Goal: Task Accomplishment & Management: Manage account settings

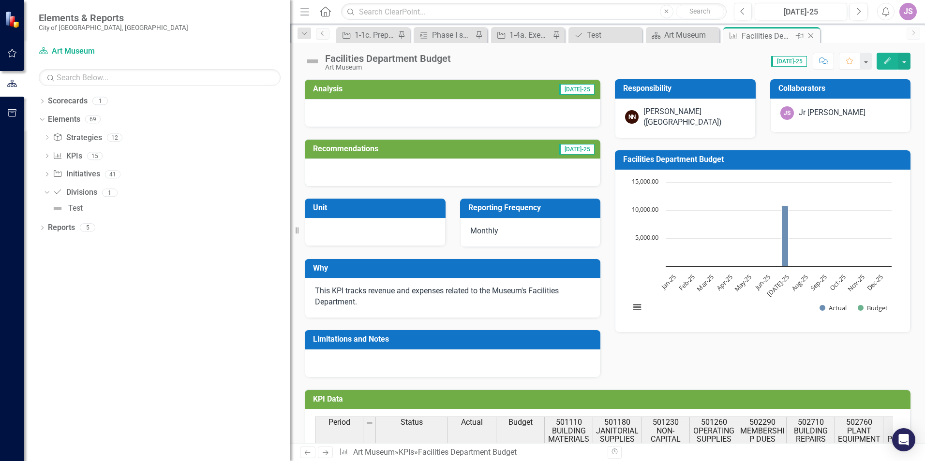
click at [800, 36] on icon at bounding box center [800, 36] width 8 height 6
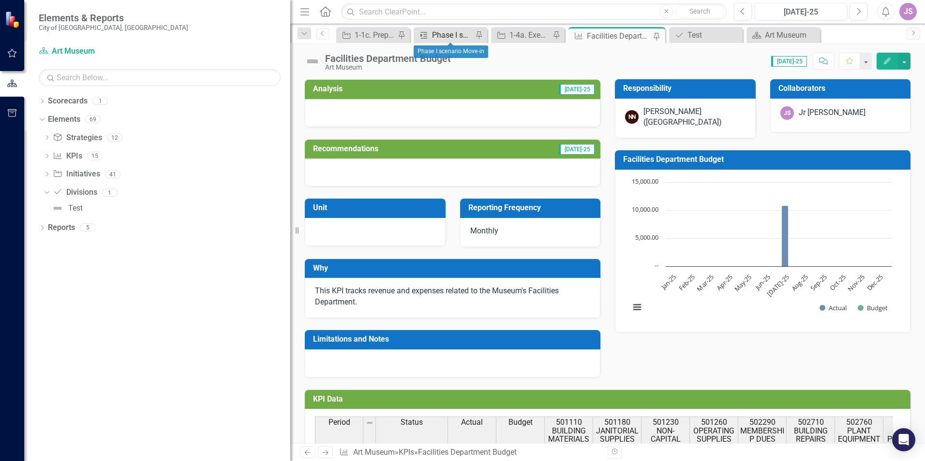
click at [442, 35] on div "Phase I scenario Move-in" at bounding box center [452, 35] width 41 height 12
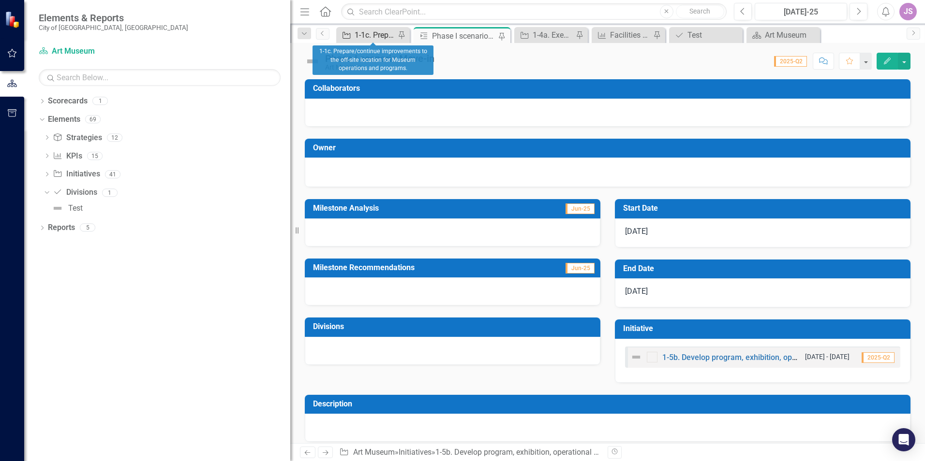
click at [385, 35] on div "1-1c. Prepare/continue improvements to the off-site location for Museum operati…" at bounding box center [375, 35] width 41 height 12
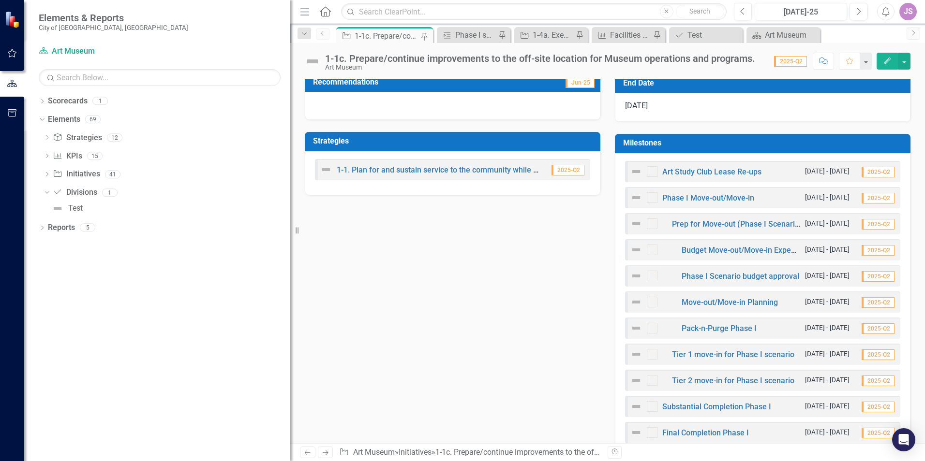
scroll to position [290, 0]
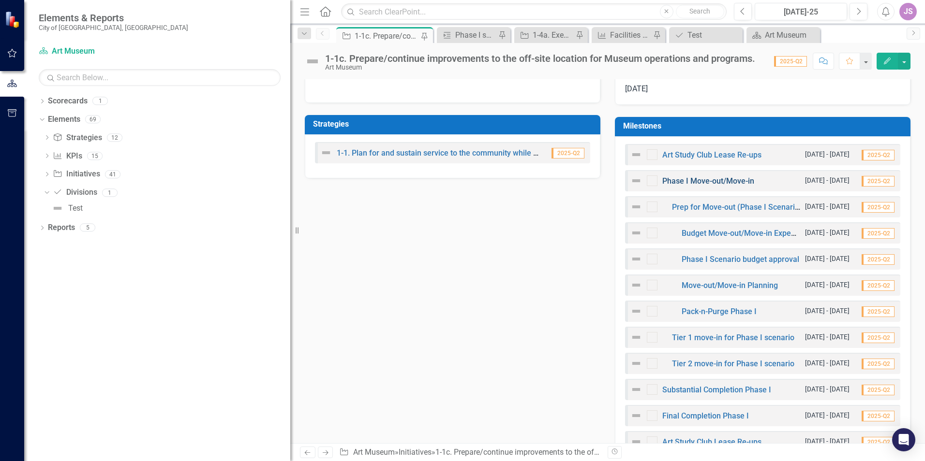
click at [677, 180] on link "Phase I Move-out/Move-in" at bounding box center [708, 181] width 92 height 9
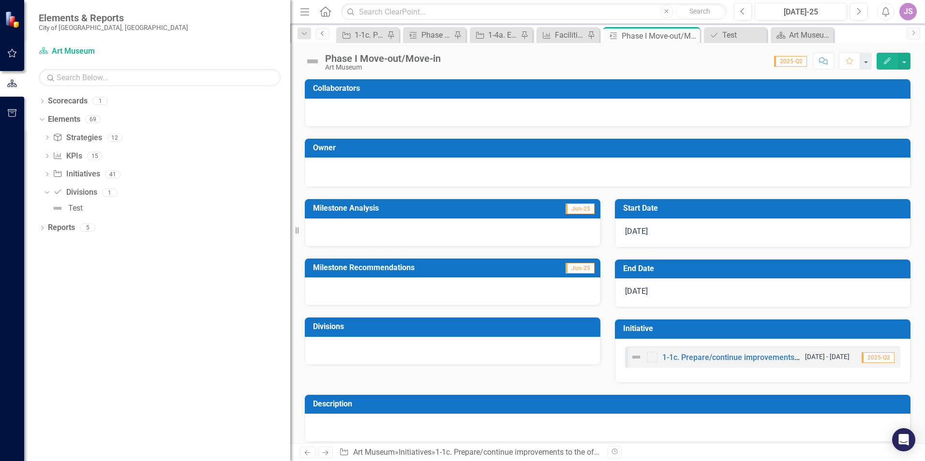
click at [320, 33] on icon "Previous" at bounding box center [323, 33] width 8 height 6
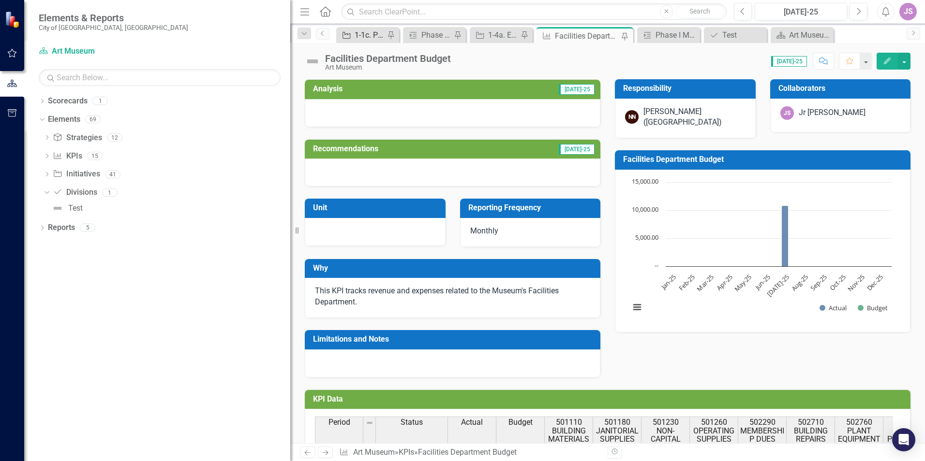
click at [373, 34] on div "1-1c. Prepare/continue improvements to the off-site location for Museum operati…" at bounding box center [370, 35] width 30 height 12
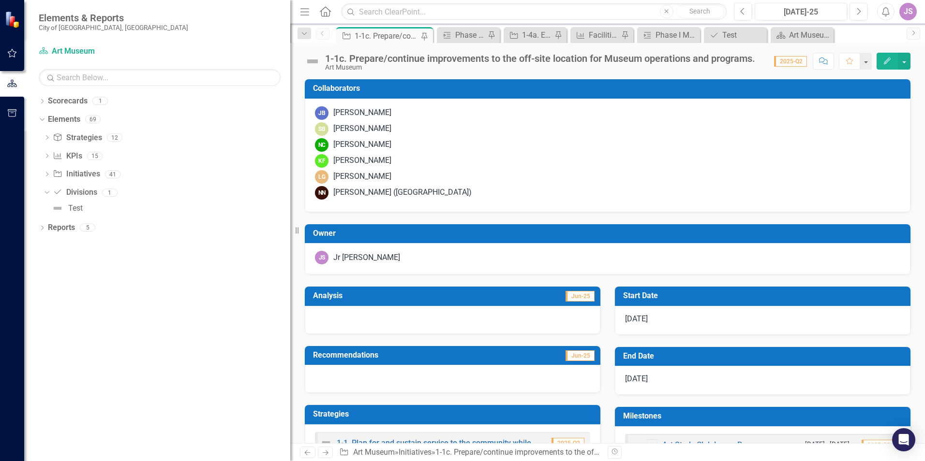
click at [404, 315] on div at bounding box center [453, 320] width 296 height 28
click at [348, 316] on div at bounding box center [453, 320] width 296 height 28
click at [343, 290] on td "Analysis" at bounding box center [383, 297] width 140 height 16
click at [340, 294] on h3 "Analysis" at bounding box center [383, 296] width 140 height 9
click at [888, 60] on icon "button" at bounding box center [887, 61] width 7 height 7
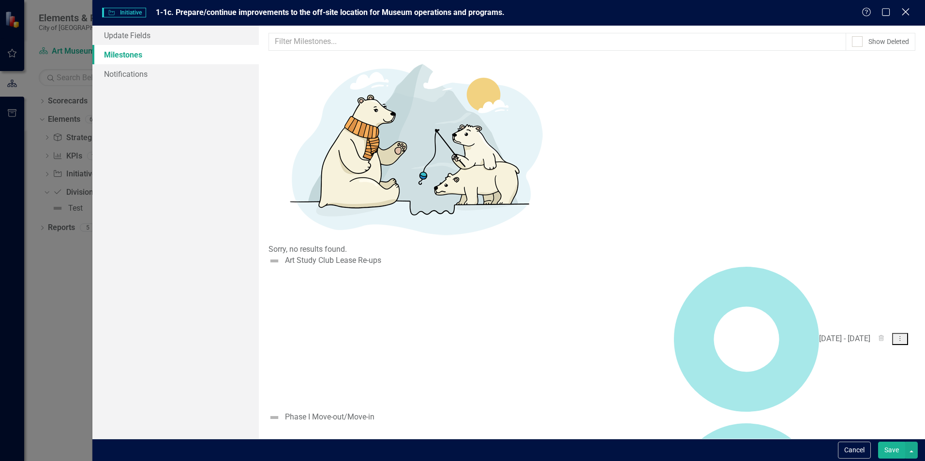
click at [902, 8] on icon "Close" at bounding box center [905, 11] width 12 height 9
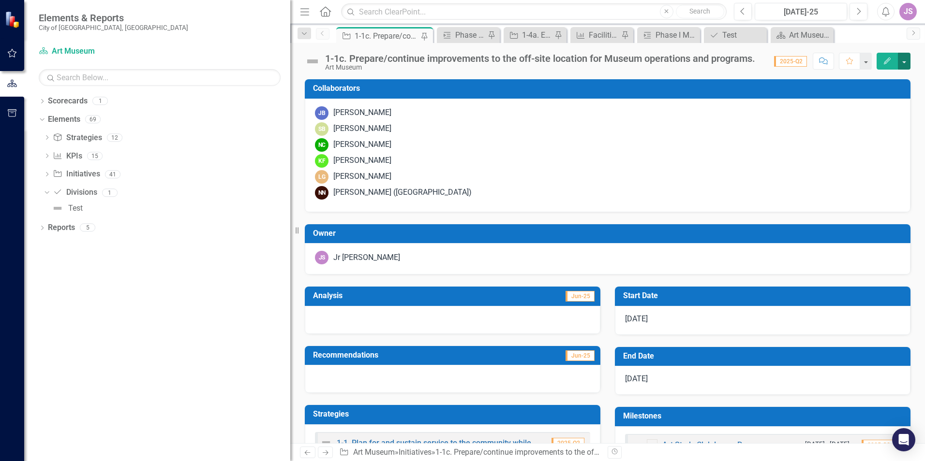
click at [904, 61] on button "button" at bounding box center [904, 61] width 13 height 17
click at [680, 166] on div "KF [PERSON_NAME]" at bounding box center [607, 161] width 585 height 14
click at [393, 312] on div at bounding box center [453, 320] width 296 height 28
click at [347, 320] on div at bounding box center [453, 320] width 296 height 28
click at [335, 292] on h3 "Analysis" at bounding box center [383, 296] width 140 height 9
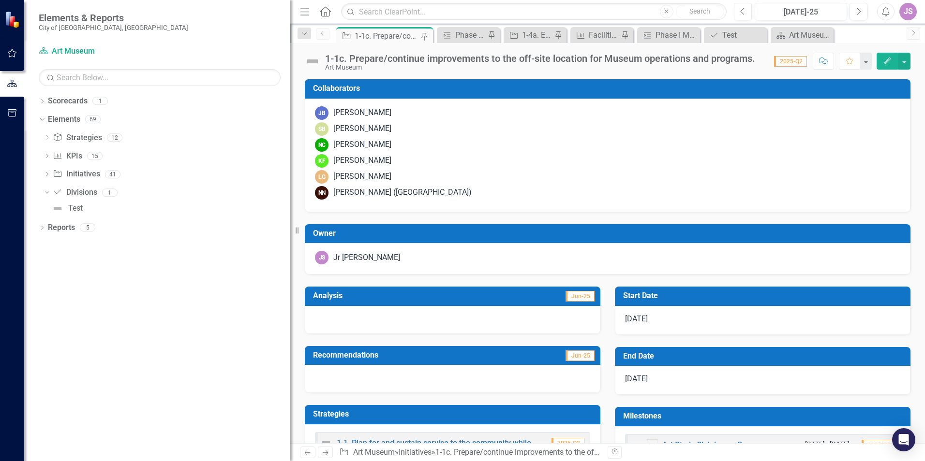
click at [570, 294] on span "Jun-25" at bounding box center [579, 296] width 29 height 11
click at [572, 355] on span "Jun-25" at bounding box center [579, 356] width 29 height 11
click at [430, 388] on div at bounding box center [453, 379] width 296 height 28
click at [432, 321] on div at bounding box center [453, 320] width 296 height 28
